Goal: Task Accomplishment & Management: Manage account settings

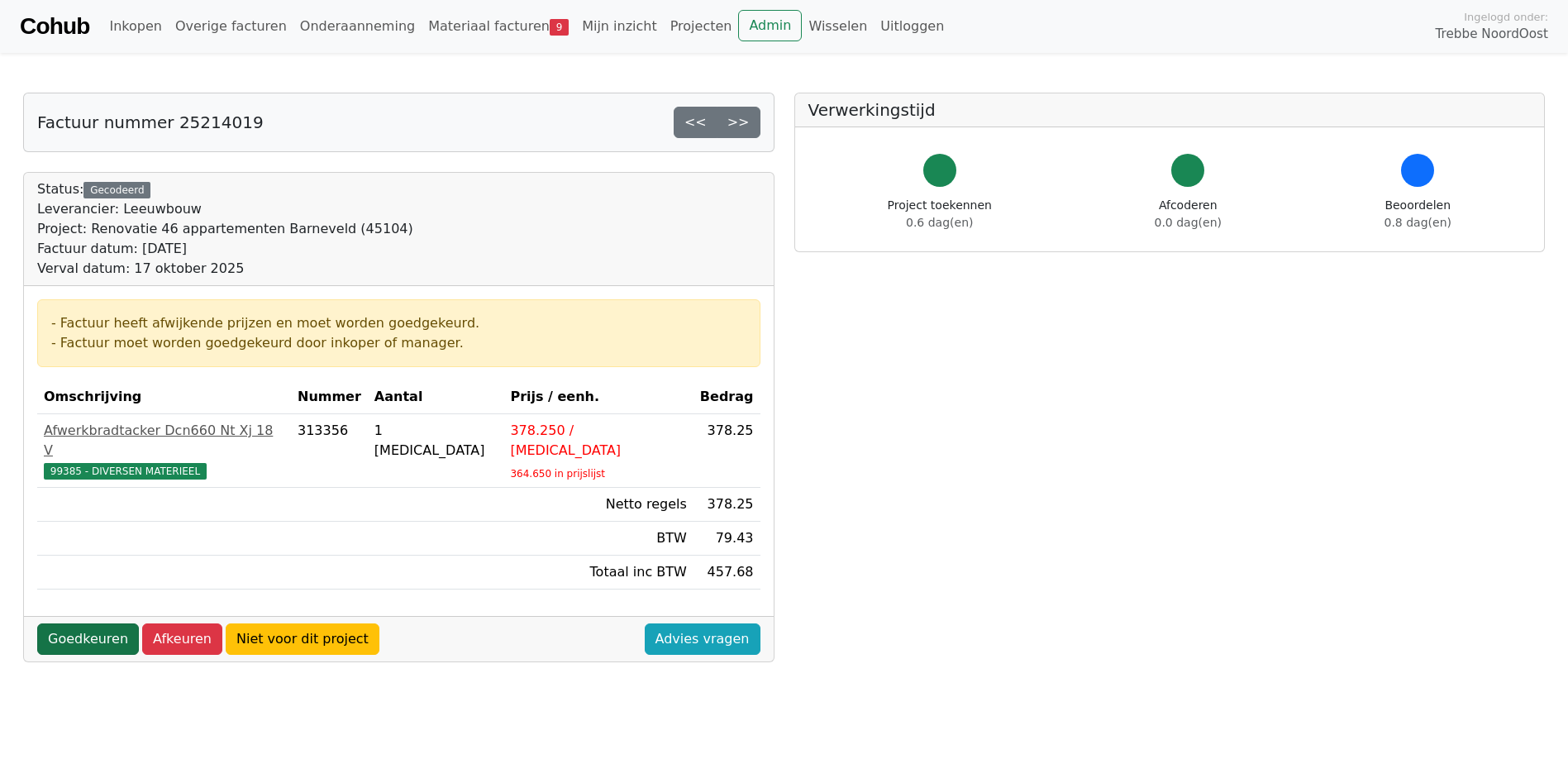
click at [82, 624] on link "Goedkeuren" at bounding box center [88, 639] width 102 height 31
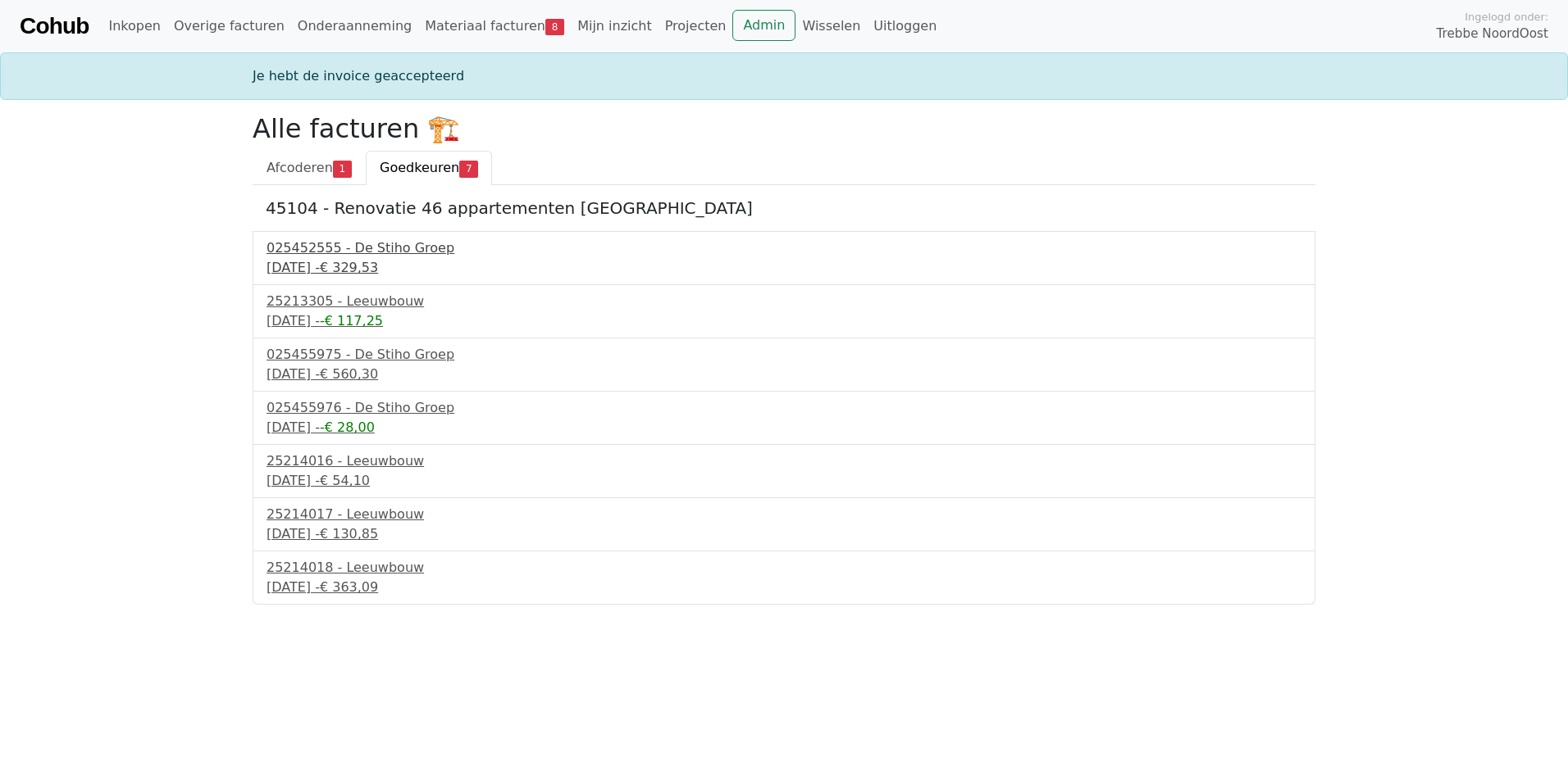
click at [326, 250] on div "025452555 - De Stiho Groep" at bounding box center [784, 248] width 1035 height 19
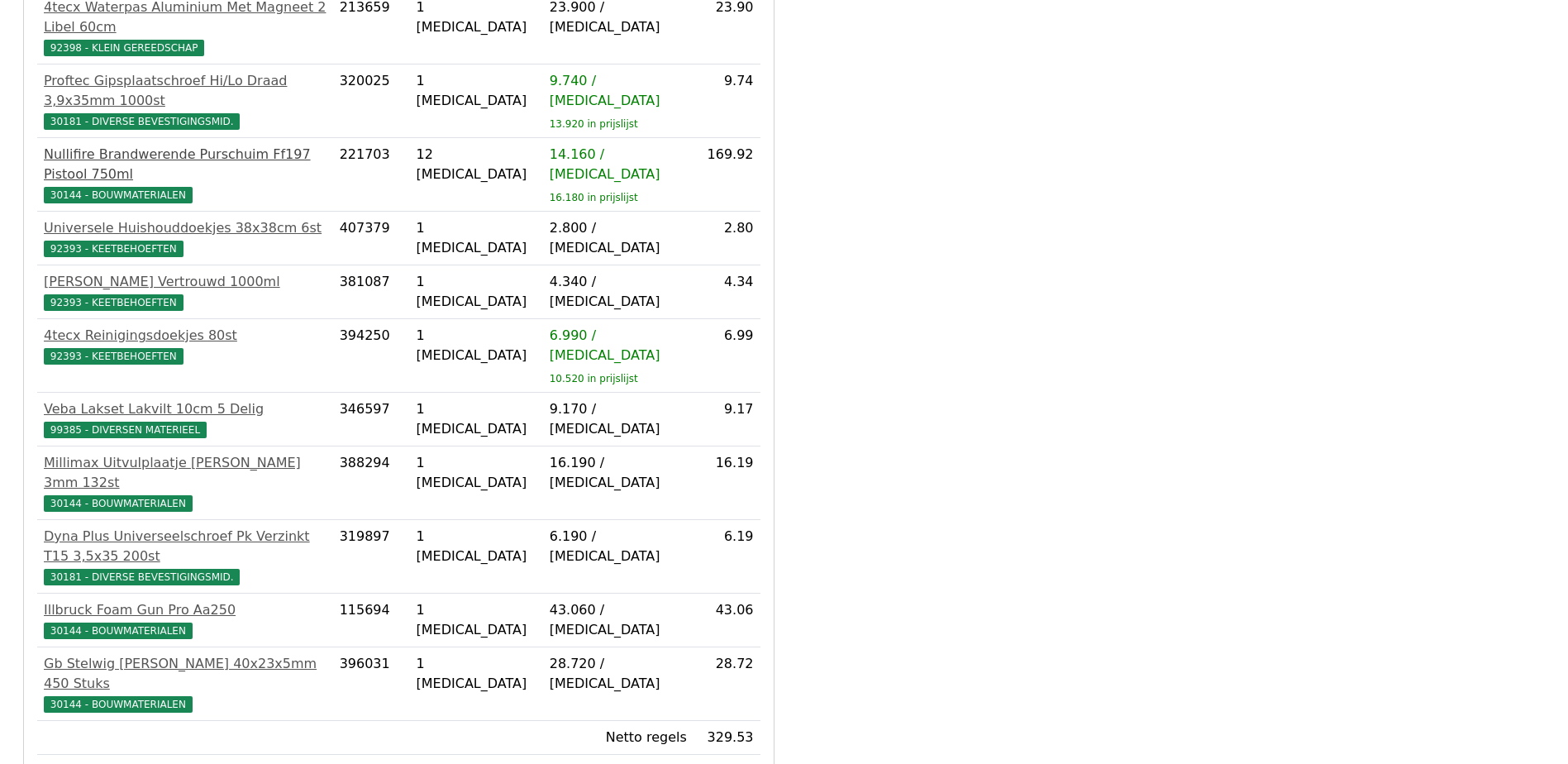
scroll to position [496, 0]
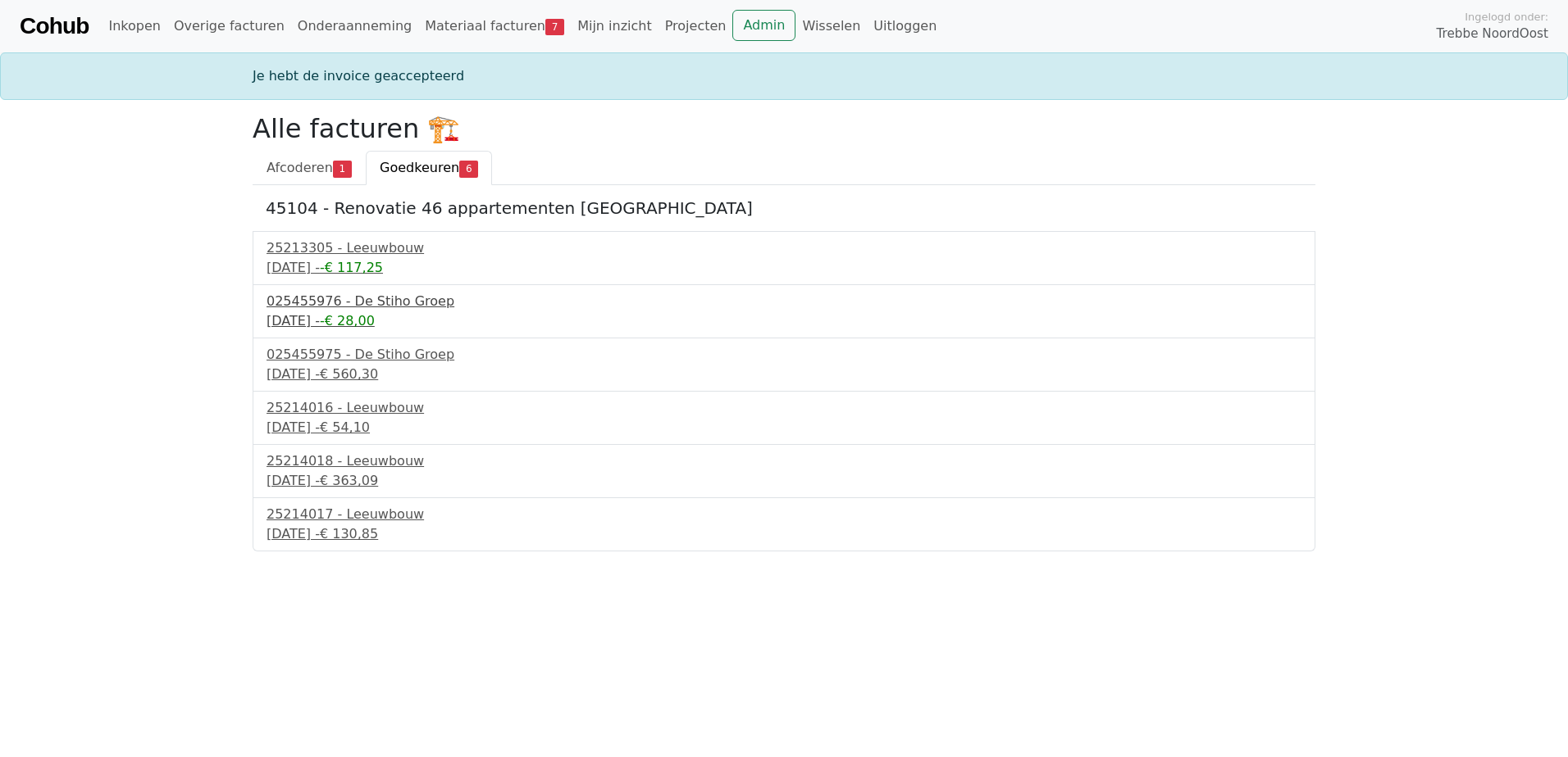
click at [334, 323] on div "16 september 2025 - -€ 28,00" at bounding box center [784, 321] width 1035 height 19
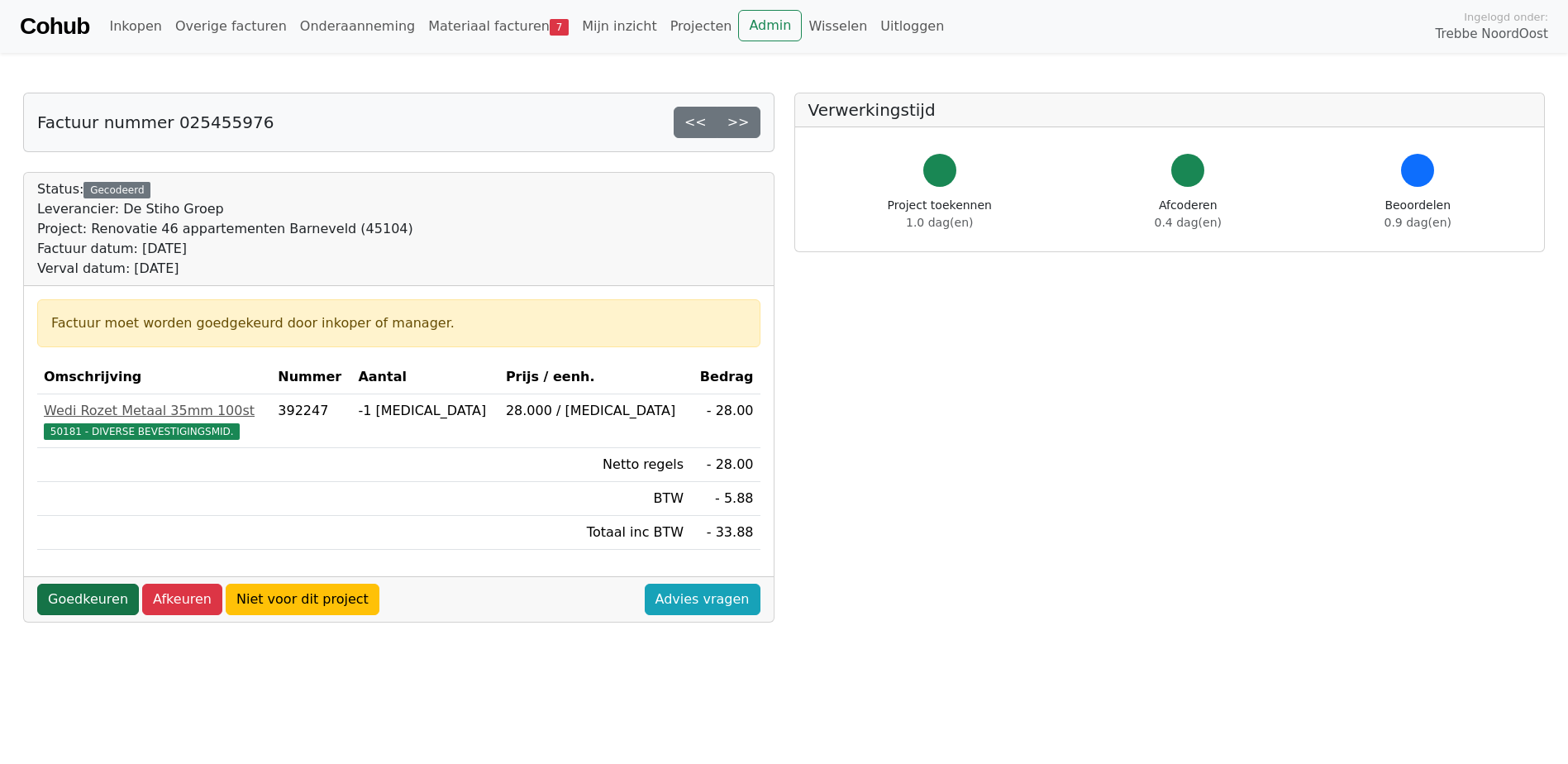
click at [81, 598] on link "Goedkeuren" at bounding box center [88, 599] width 102 height 31
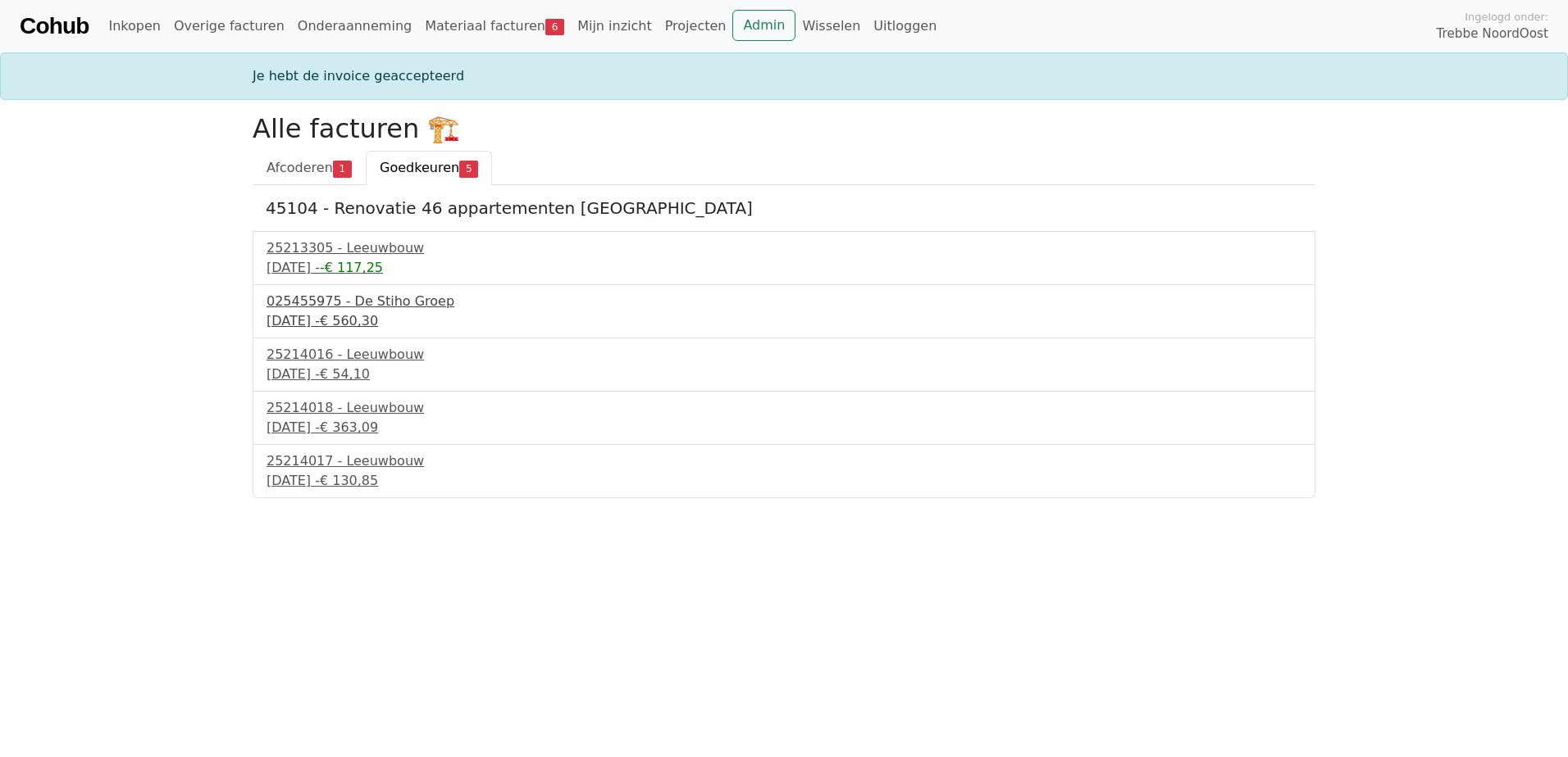
click at [335, 305] on div "025455975 - De Stiho Groep" at bounding box center [784, 301] width 1035 height 19
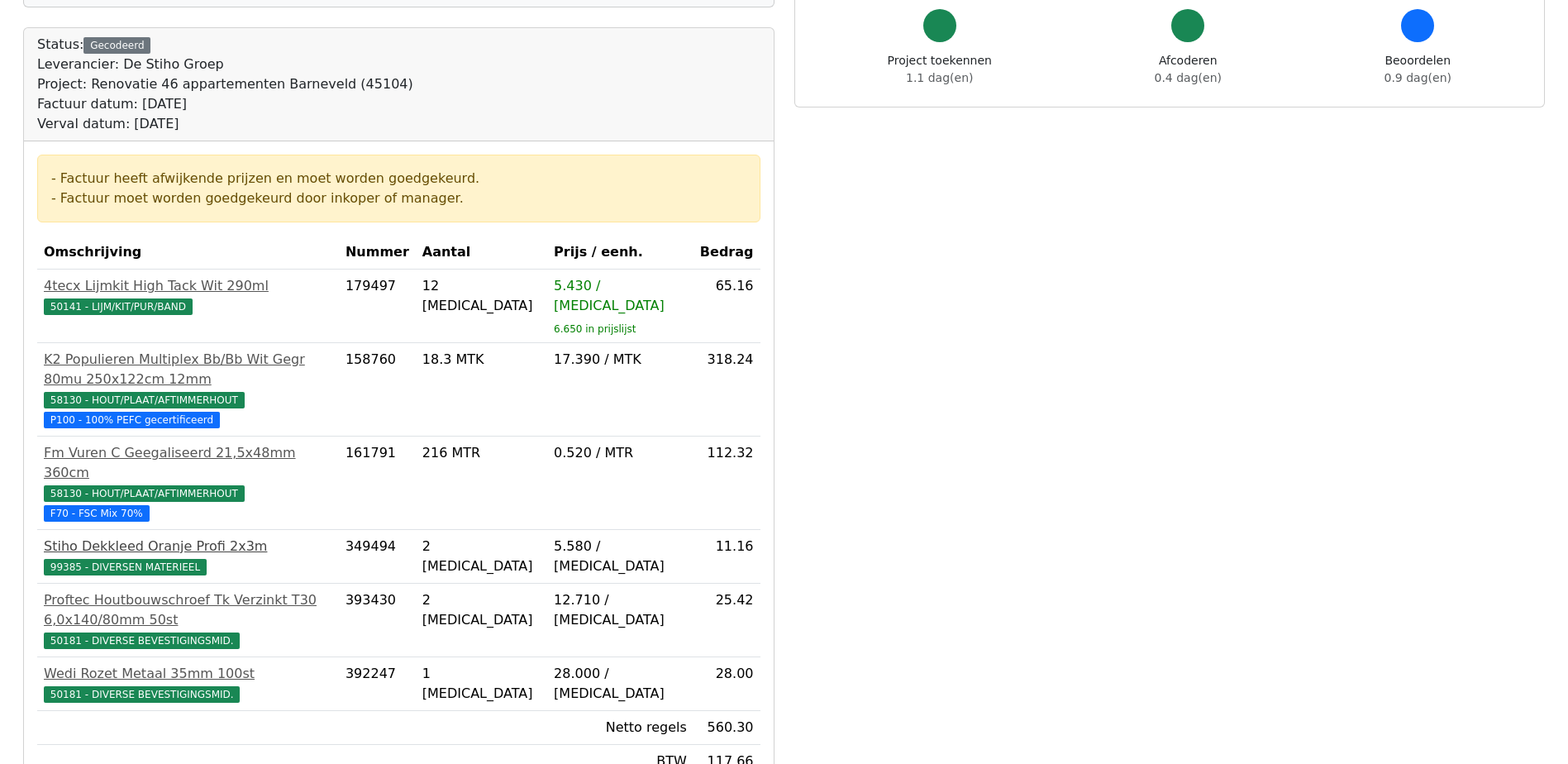
scroll to position [166, 0]
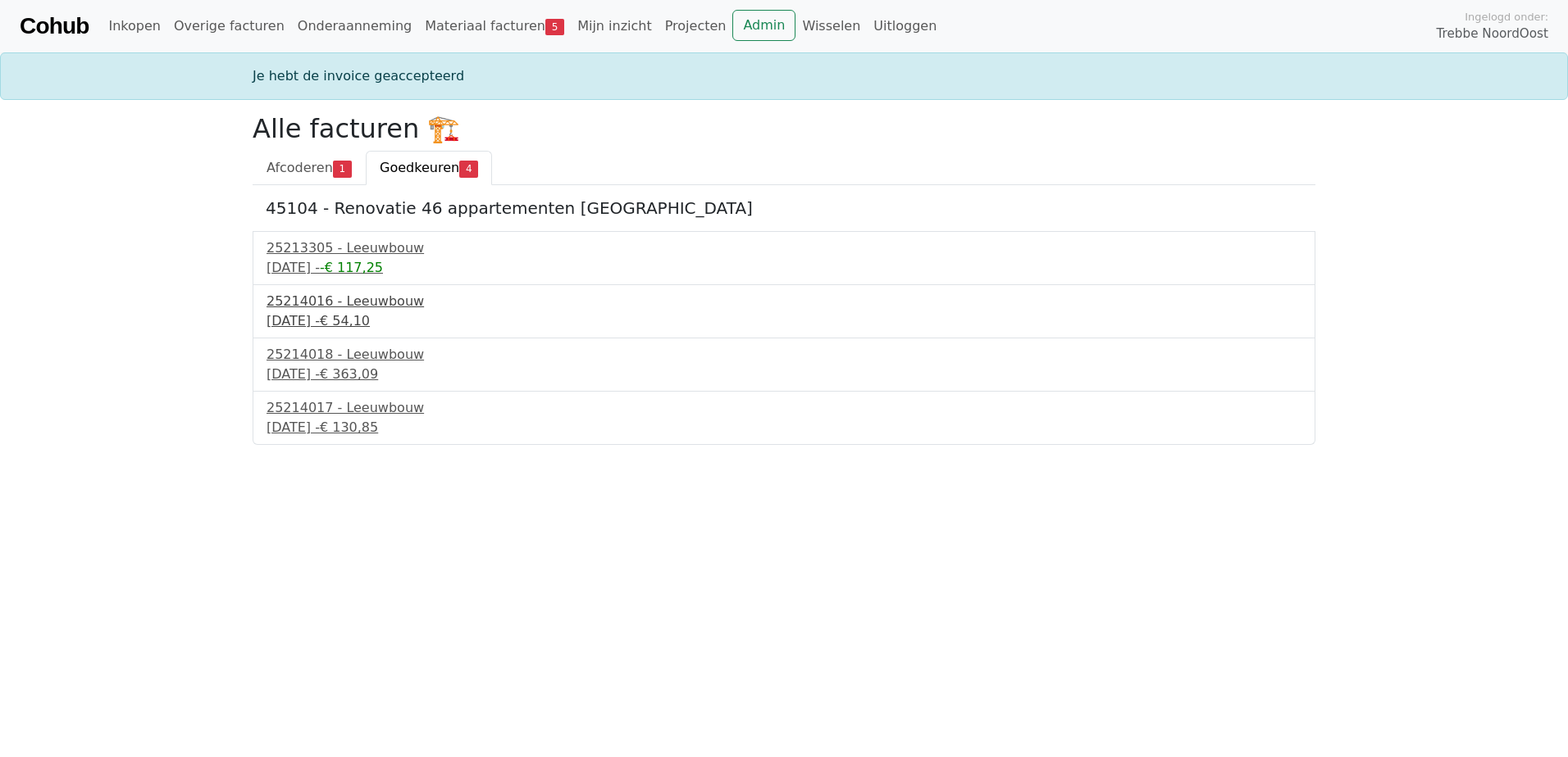
click at [304, 312] on div "17 september 2025 - € 54,10" at bounding box center [784, 321] width 1035 height 19
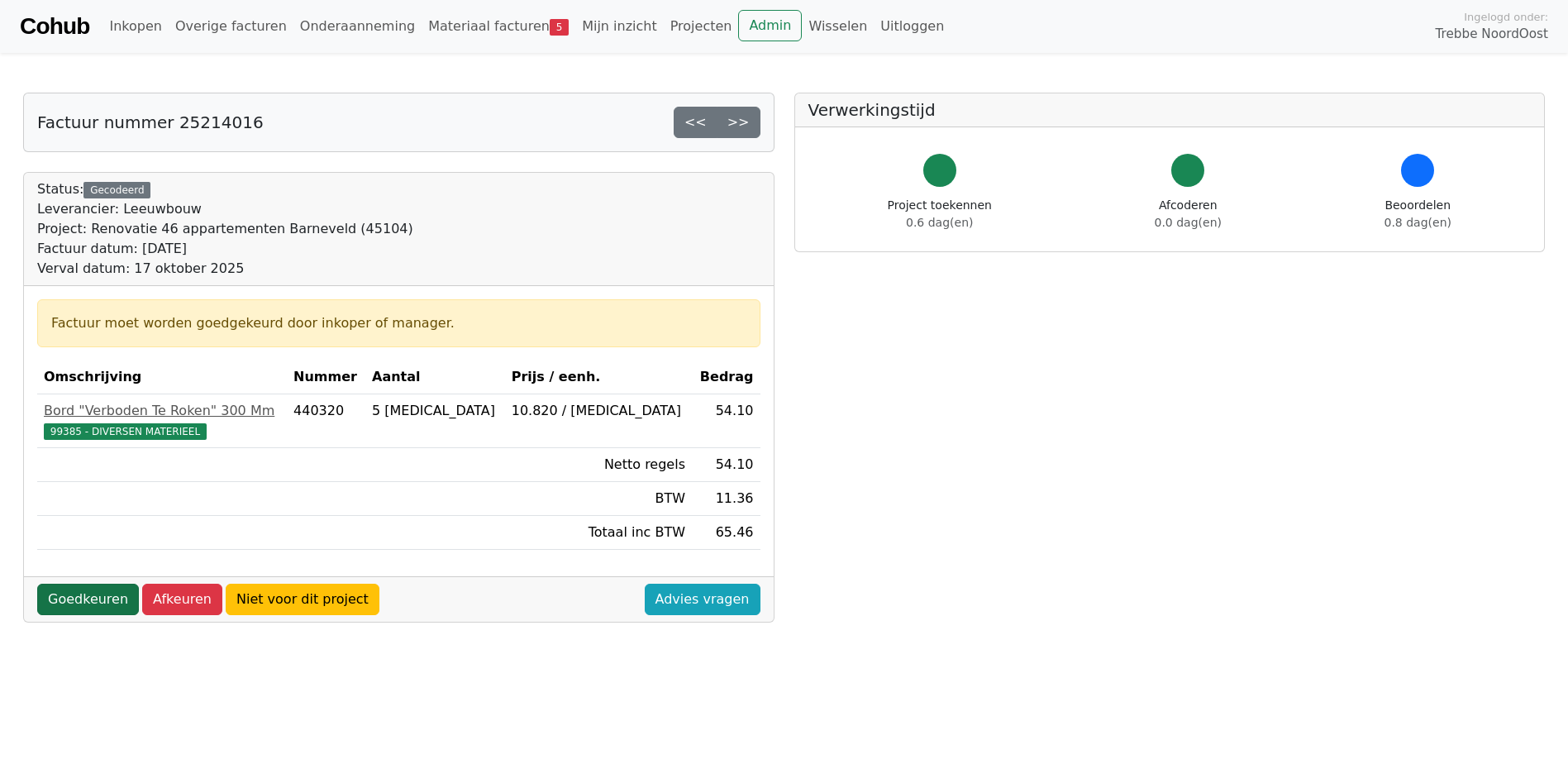
click at [74, 597] on link "Goedkeuren" at bounding box center [88, 599] width 102 height 31
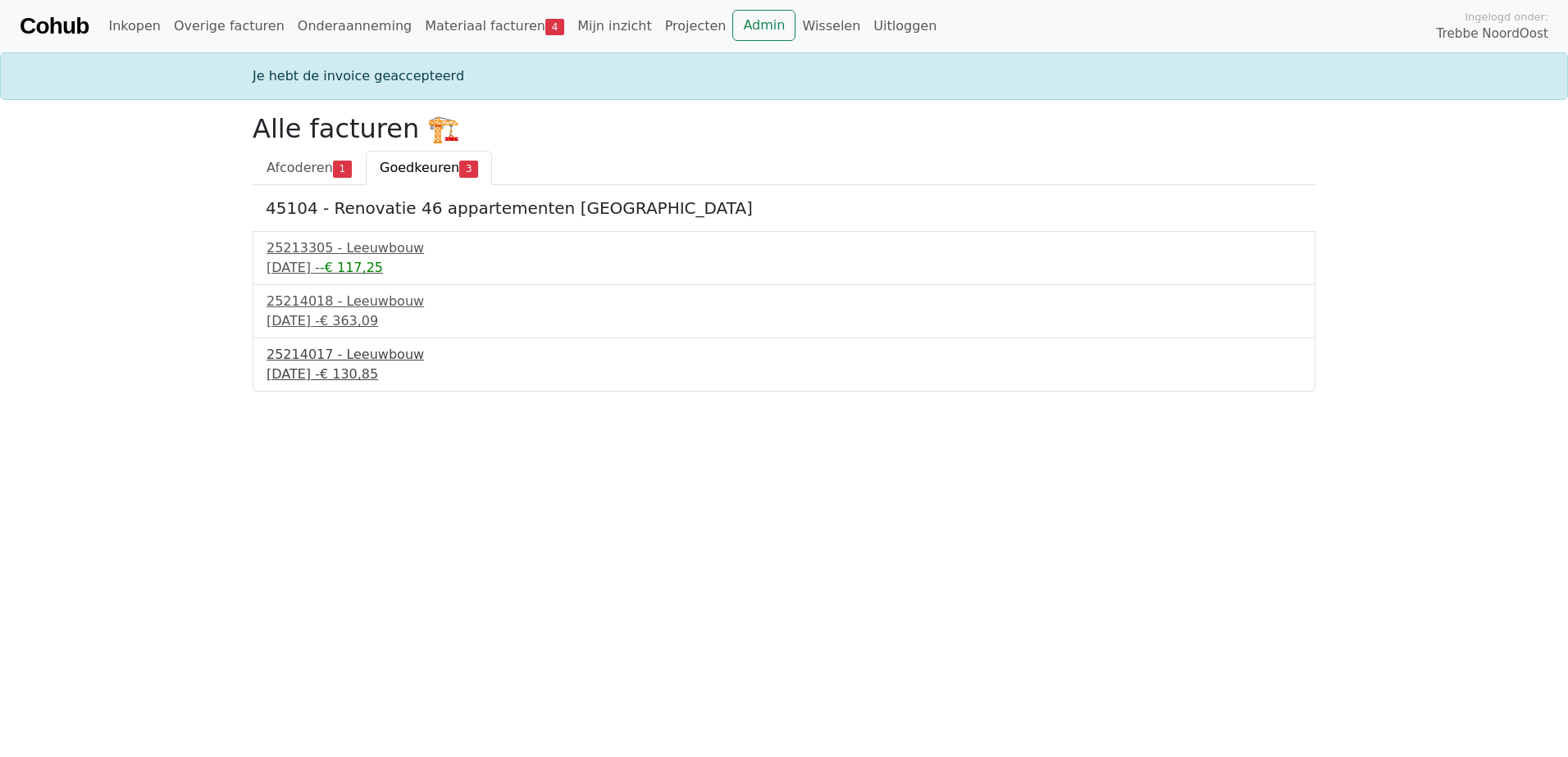
click at [305, 358] on div "25214017 - Leeuwbouw" at bounding box center [784, 355] width 1035 height 19
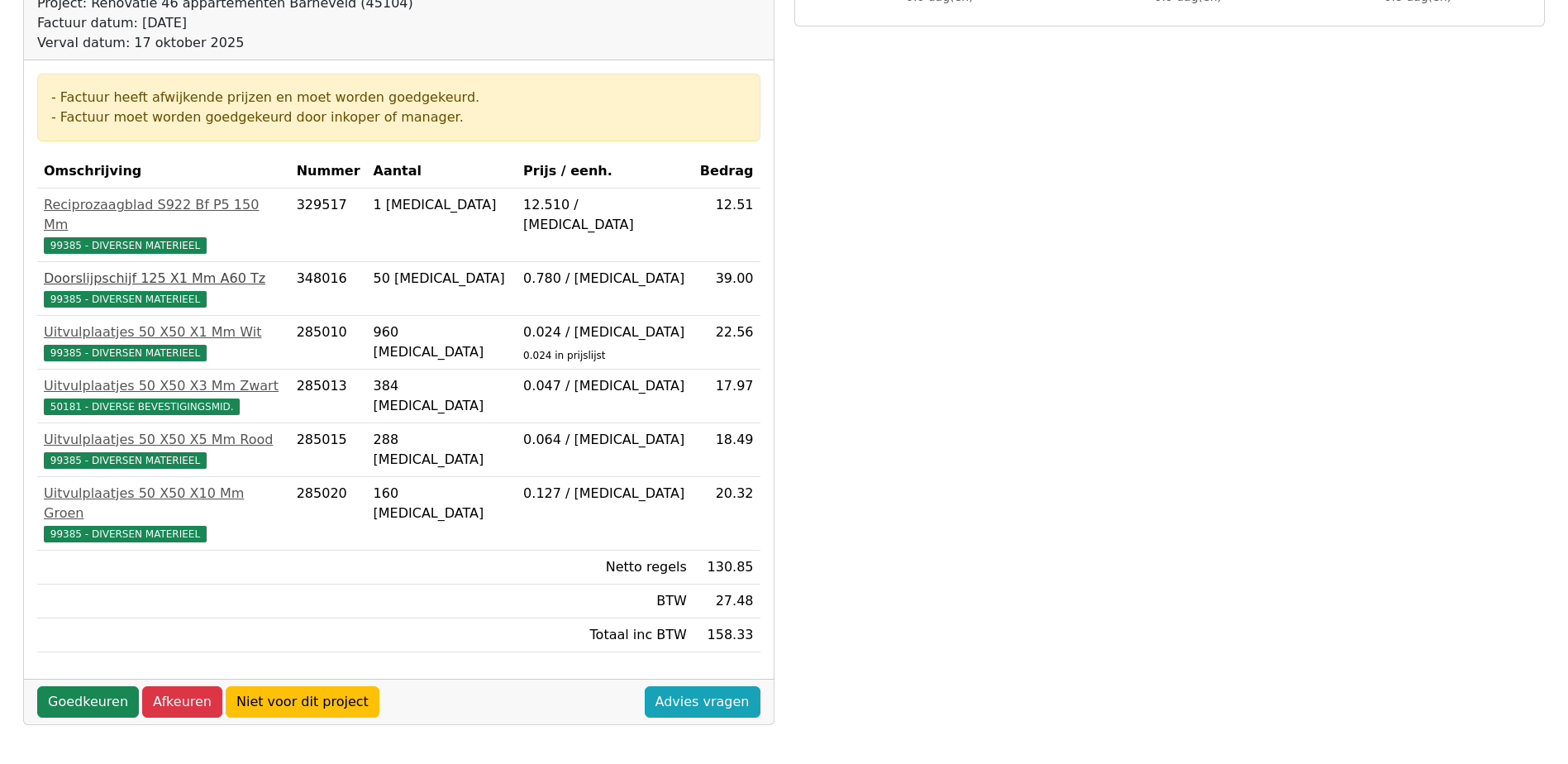
scroll to position [248, 0]
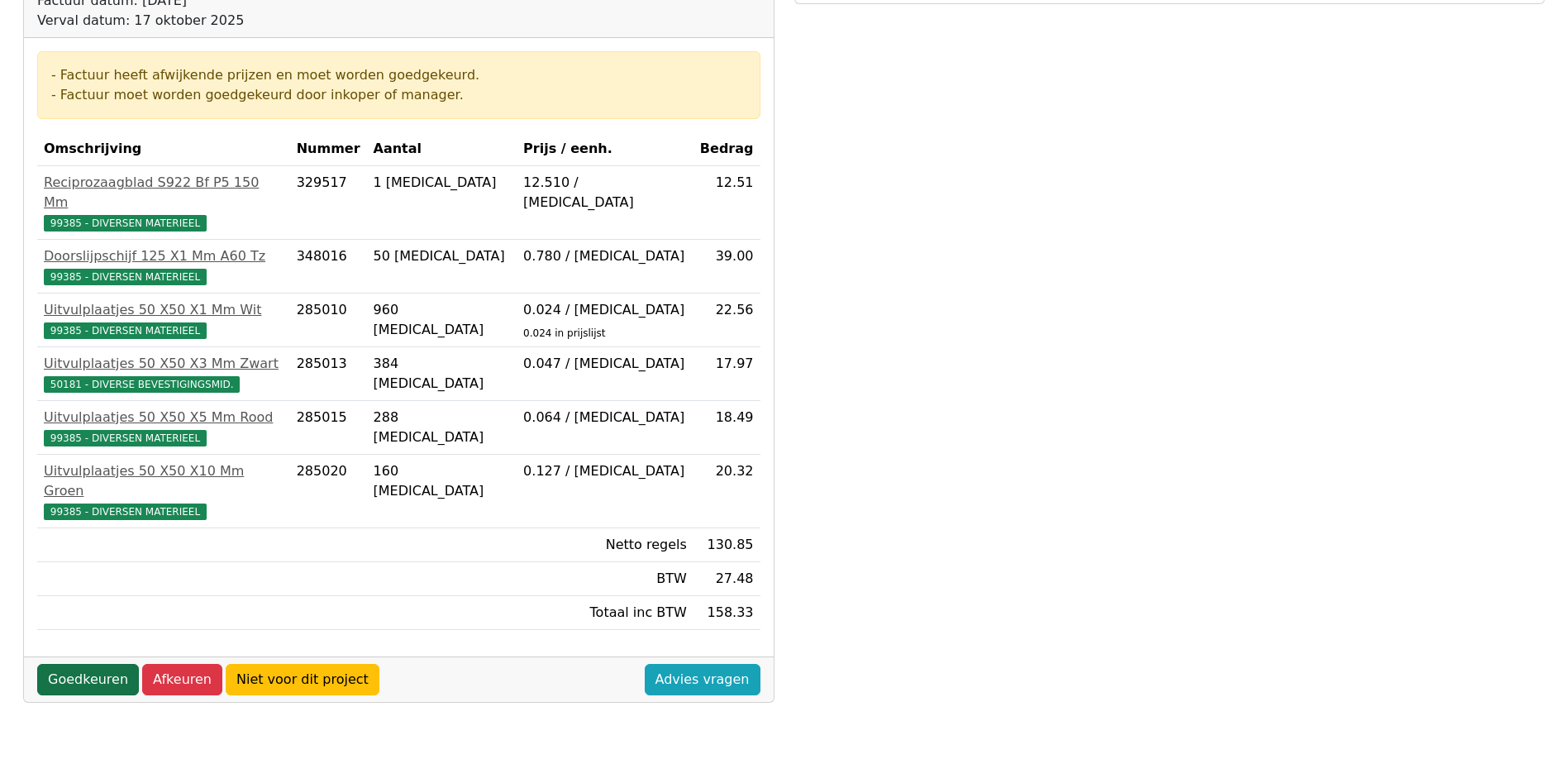
click at [91, 665] on link "Goedkeuren" at bounding box center [88, 680] width 102 height 31
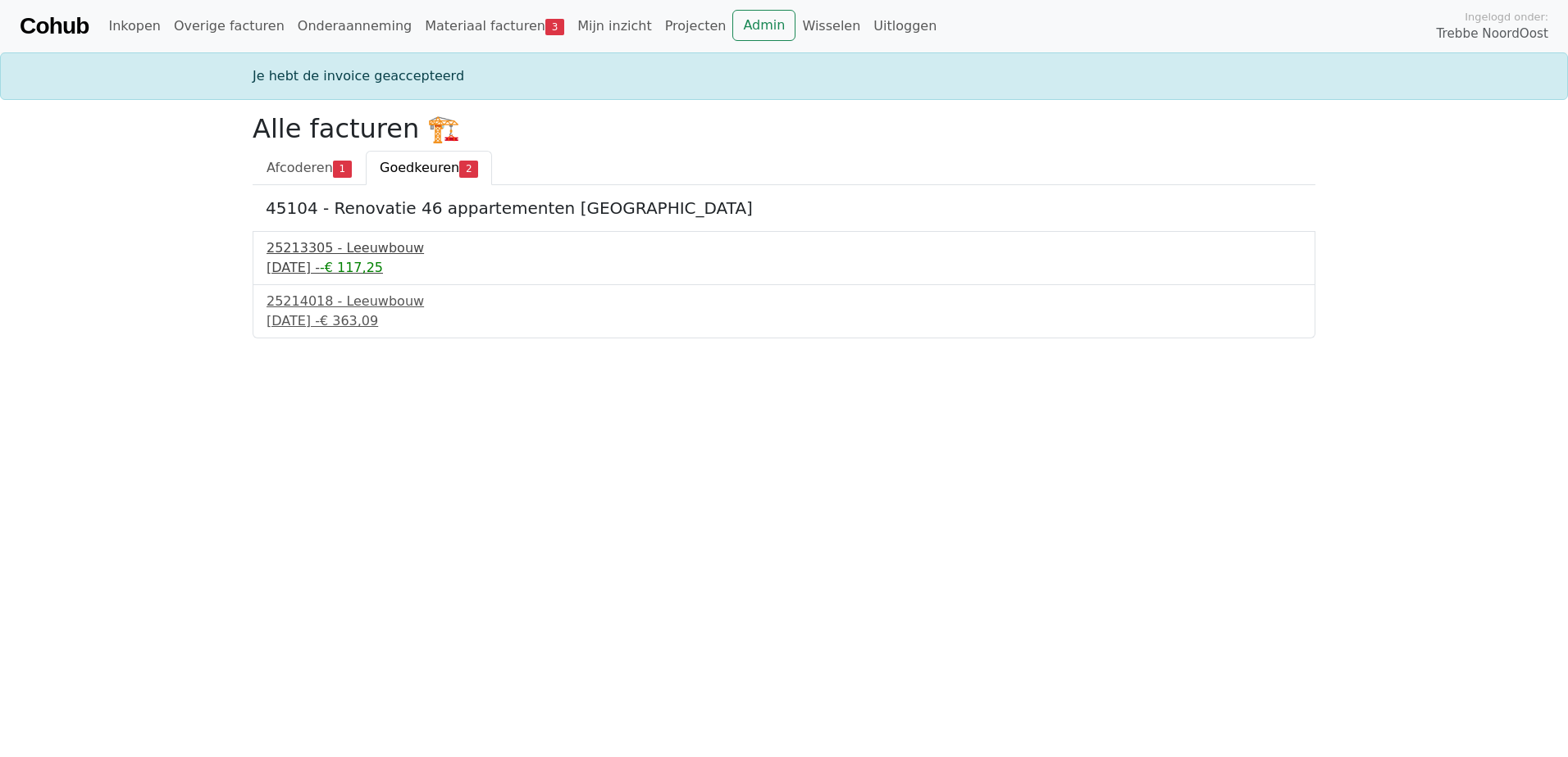
click at [316, 259] on div "15 september 2025 - -€ 117,25" at bounding box center [784, 268] width 1035 height 19
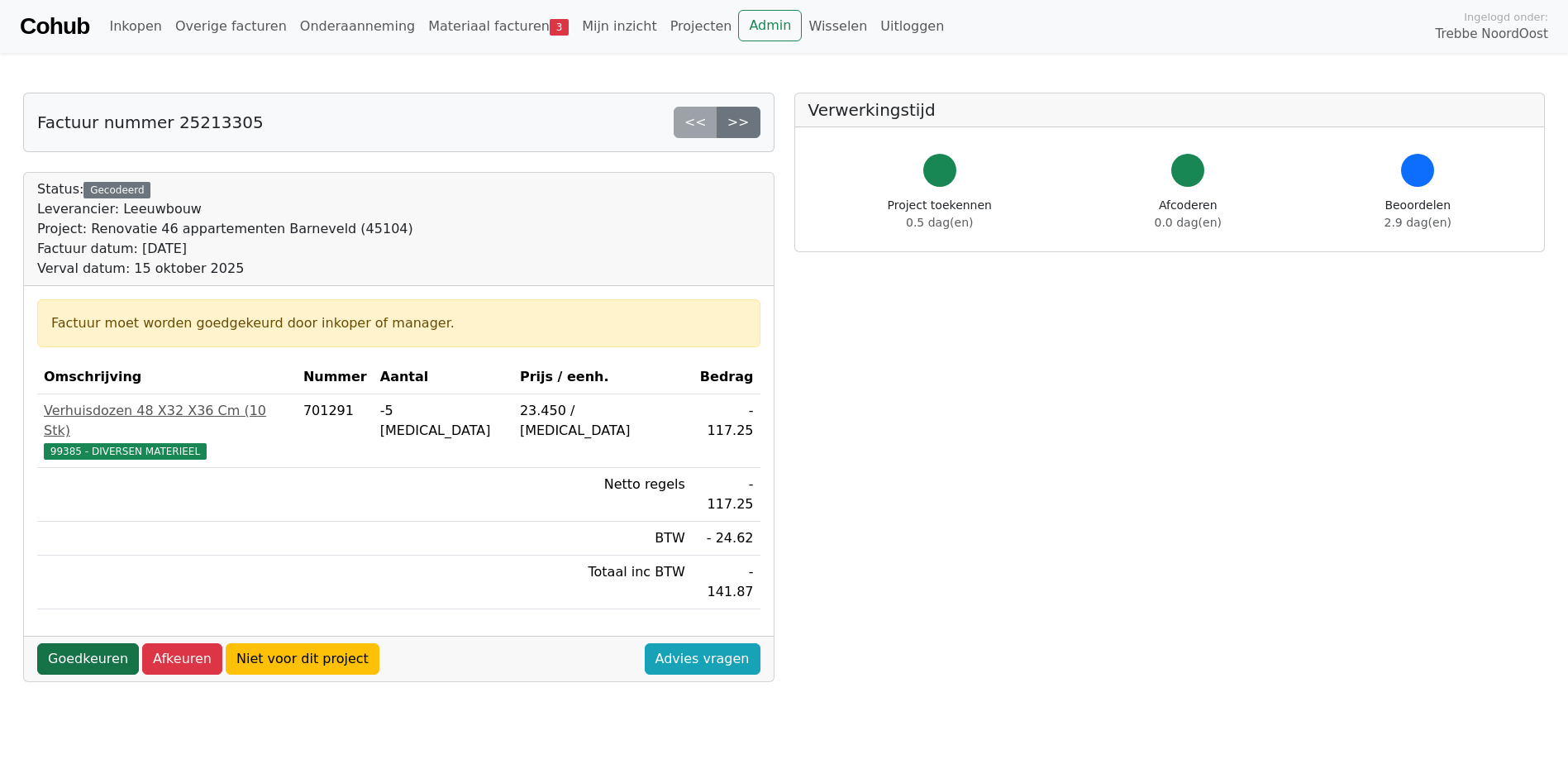
click at [72, 643] on link "Goedkeuren" at bounding box center [88, 659] width 102 height 31
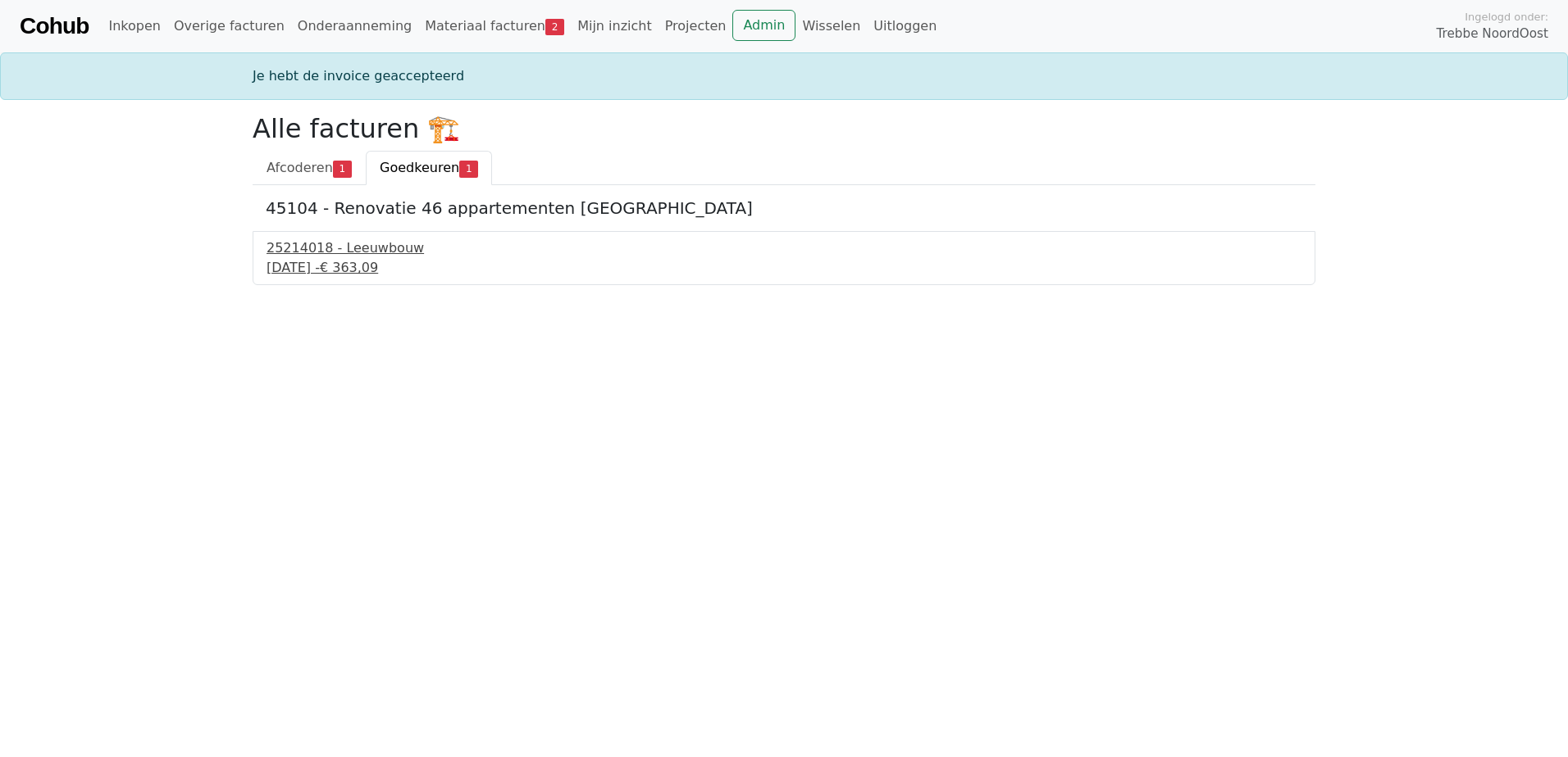
click at [340, 250] on div "25214018 - Leeuwbouw" at bounding box center [784, 248] width 1035 height 19
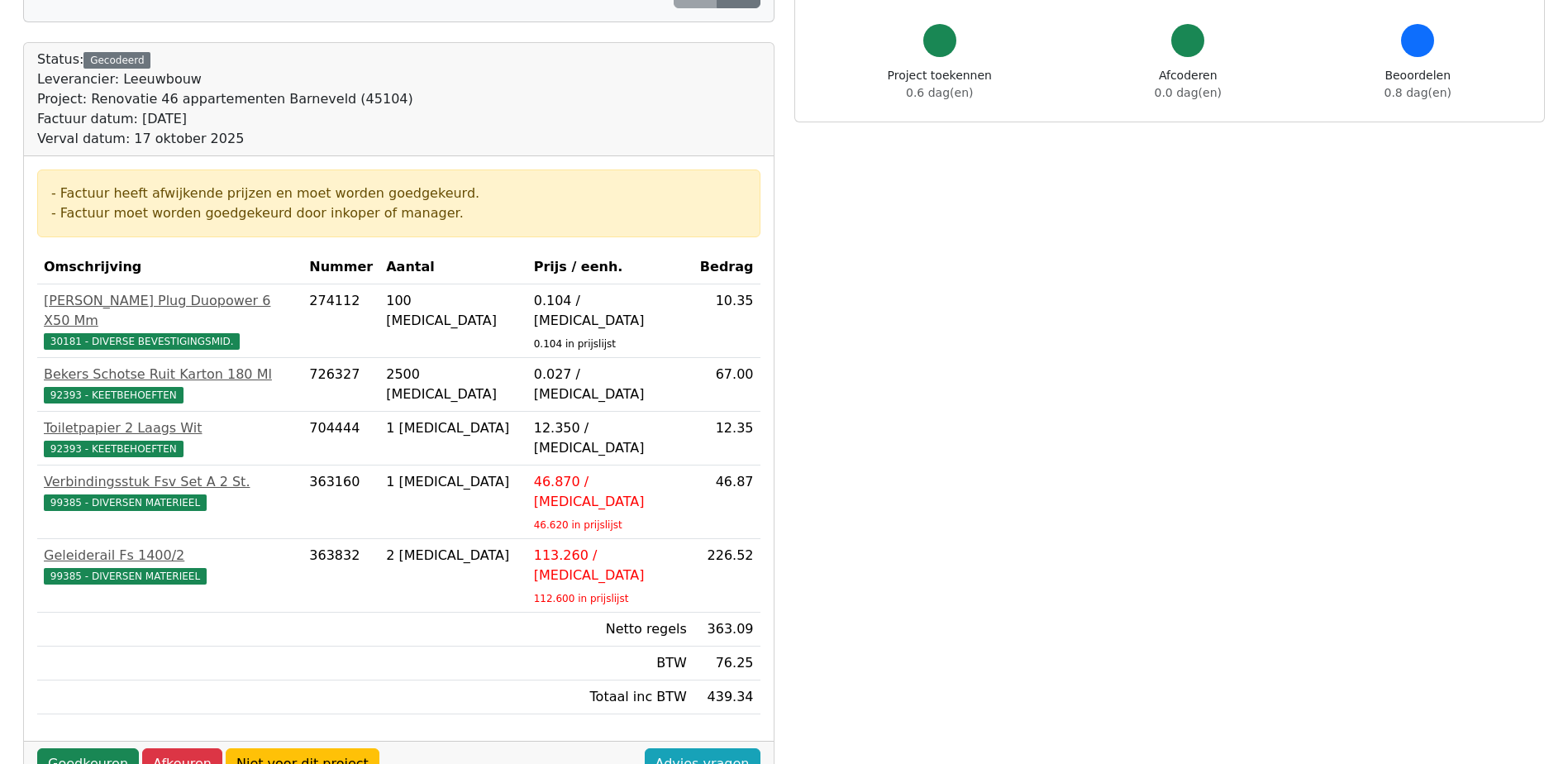
scroll to position [248, 0]
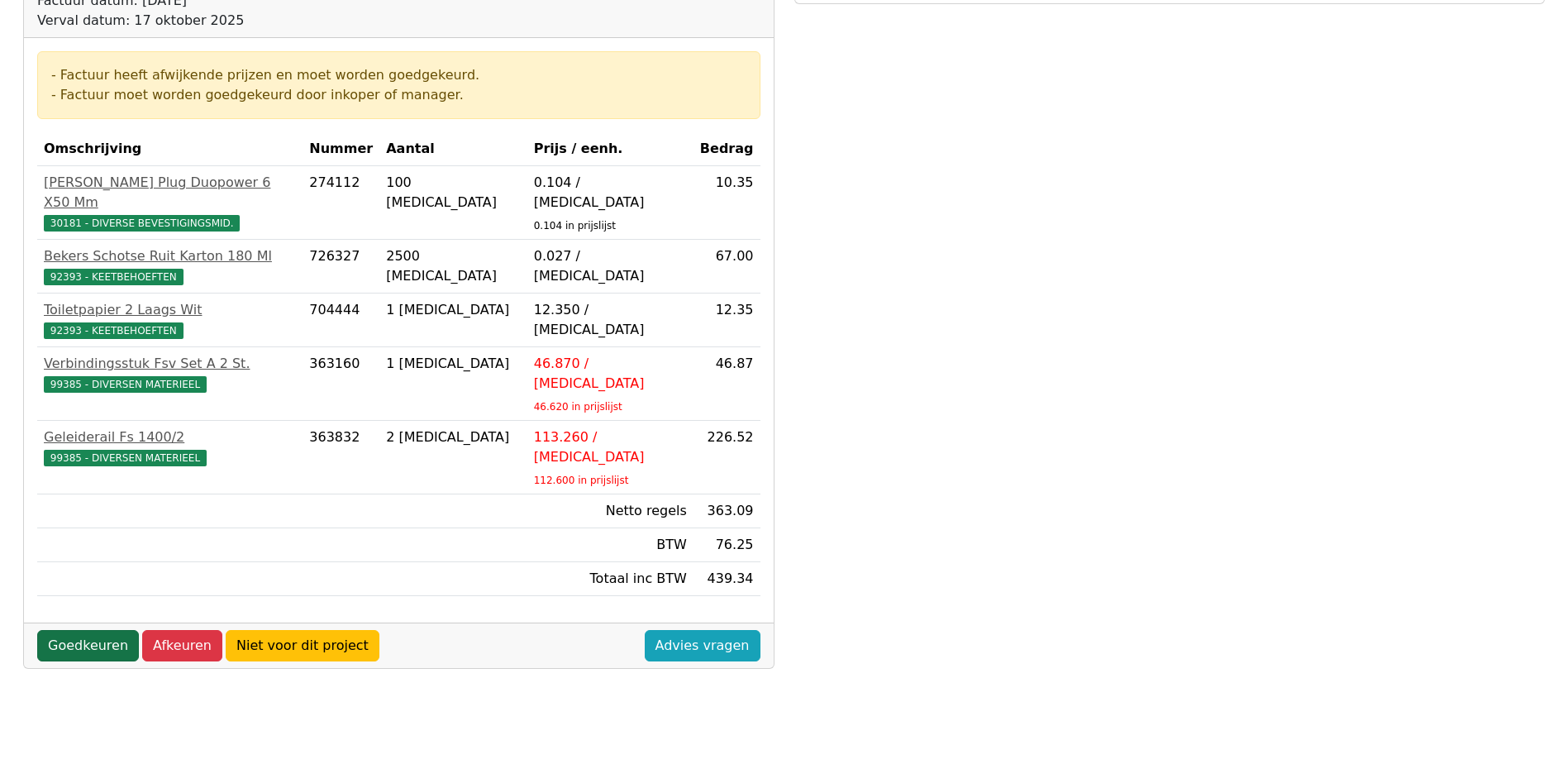
click at [92, 631] on link "Goedkeuren" at bounding box center [88, 646] width 102 height 31
